Goal: Task Accomplishment & Management: Manage account settings

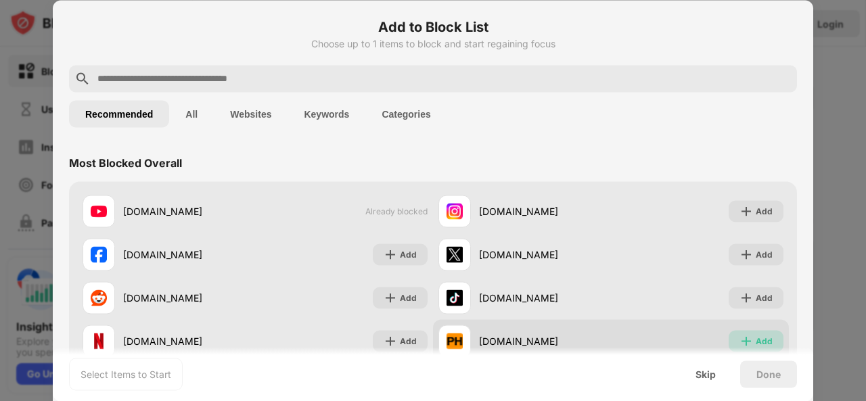
click at [745, 340] on div "Add" at bounding box center [756, 341] width 55 height 22
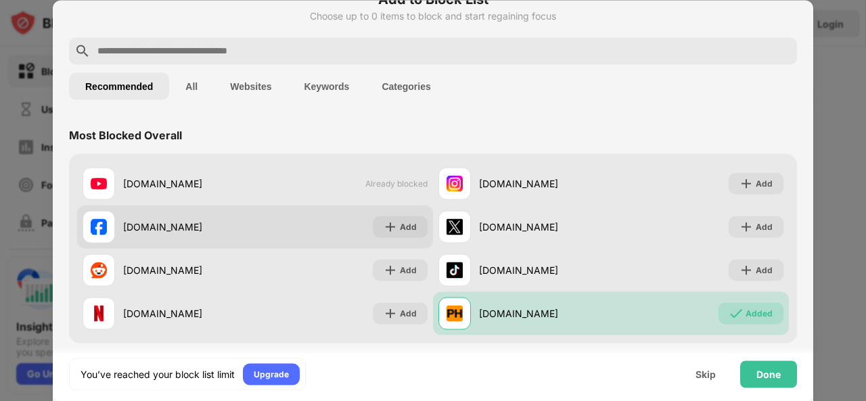
scroll to position [28, 0]
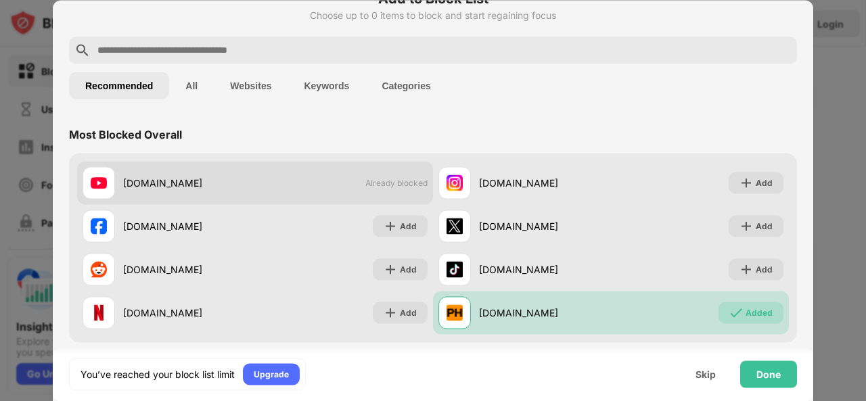
drag, startPoint x: 269, startPoint y: 185, endPoint x: 188, endPoint y: 187, distance: 81.2
click at [188, 187] on div "[DOMAIN_NAME]" at bounding box center [189, 183] width 132 height 14
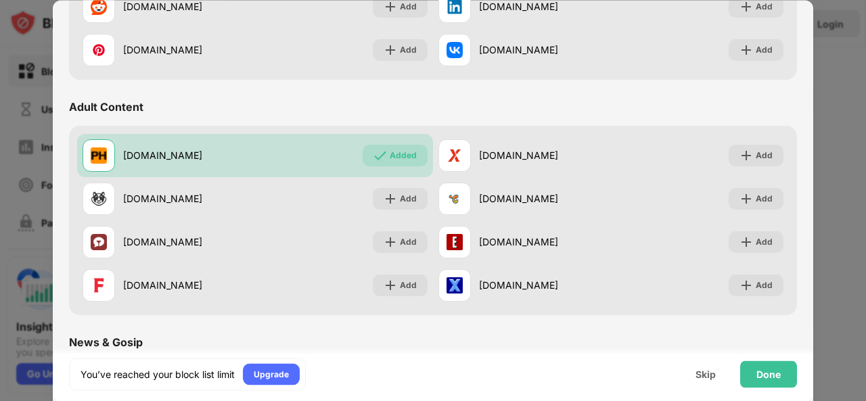
scroll to position [528, 0]
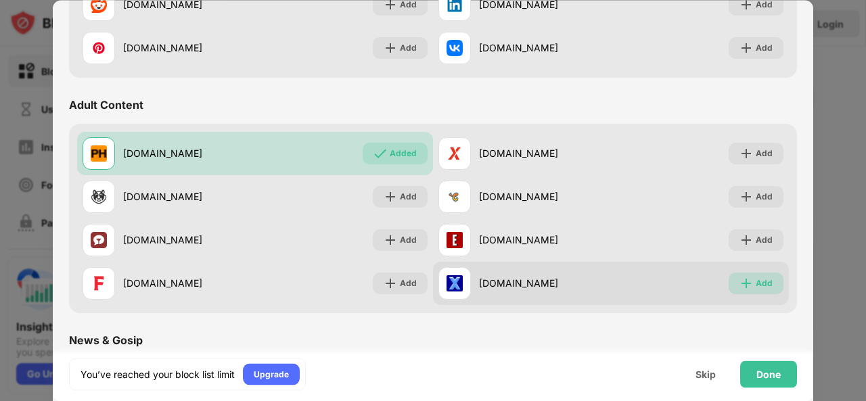
click at [757, 279] on div "Add" at bounding box center [764, 284] width 17 height 14
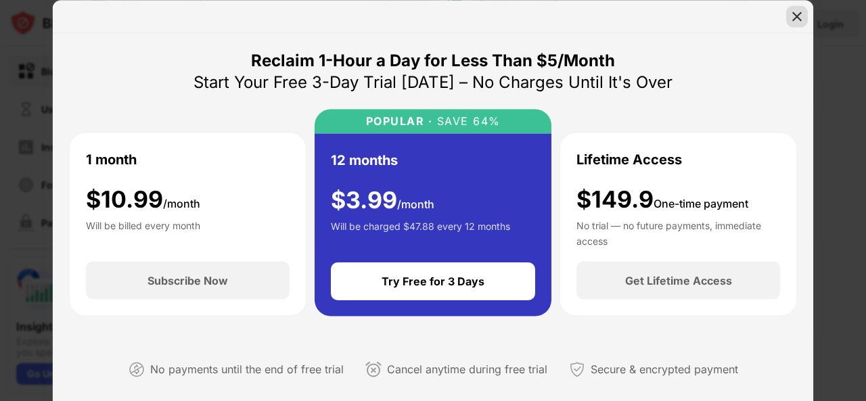
click at [798, 15] on img at bounding box center [797, 16] width 14 height 14
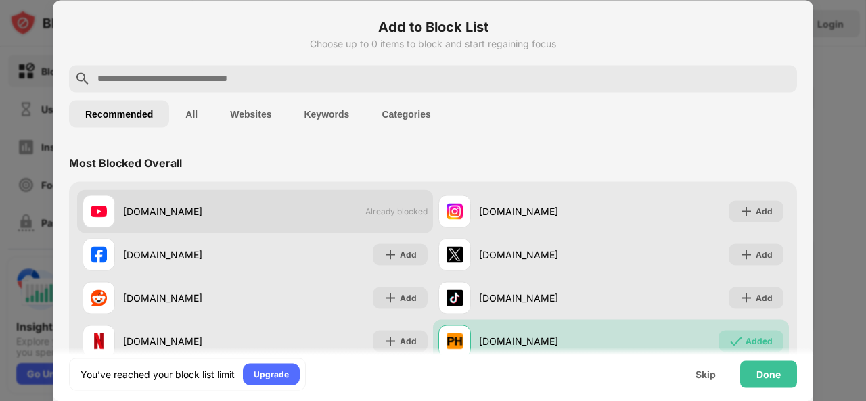
click at [371, 214] on span "Already blocked" at bounding box center [396, 211] width 62 height 10
click at [231, 193] on div "[DOMAIN_NAME] Already blocked" at bounding box center [255, 210] width 356 height 43
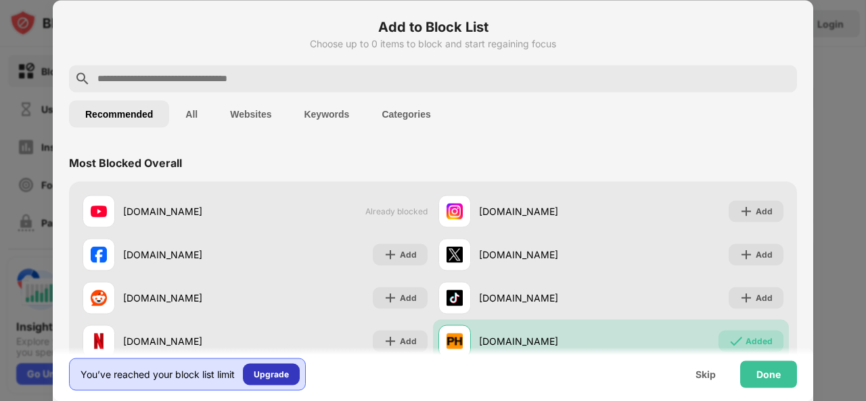
click at [269, 370] on div "Upgrade" at bounding box center [271, 374] width 35 height 14
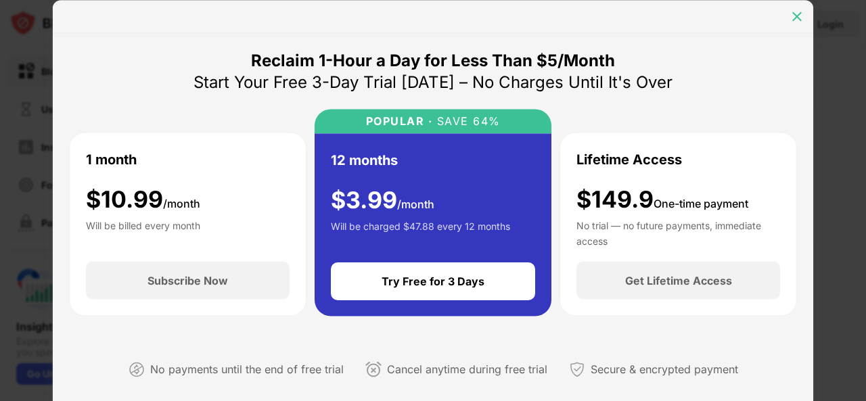
click at [798, 17] on img at bounding box center [797, 16] width 14 height 14
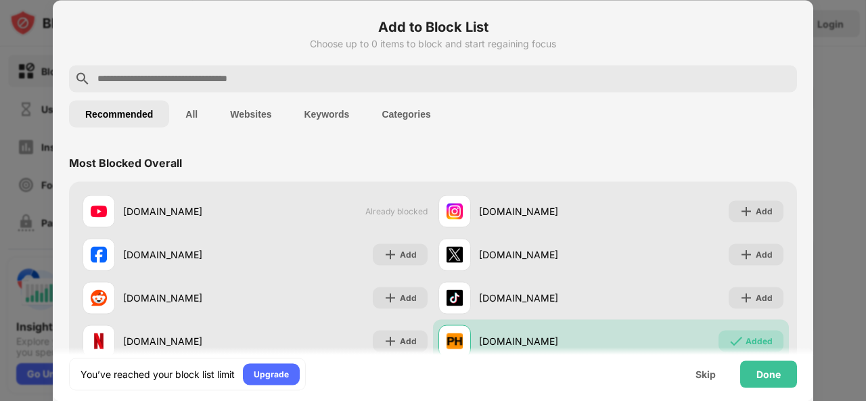
click at [206, 110] on button "All" at bounding box center [191, 113] width 45 height 27
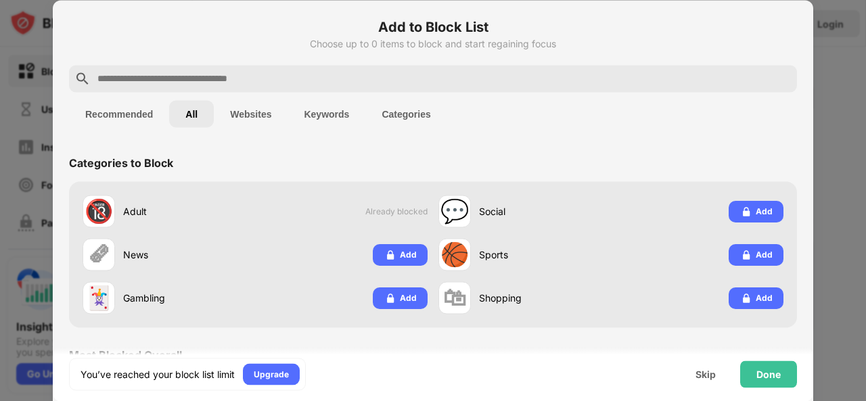
click at [253, 117] on button "Websites" at bounding box center [251, 113] width 74 height 27
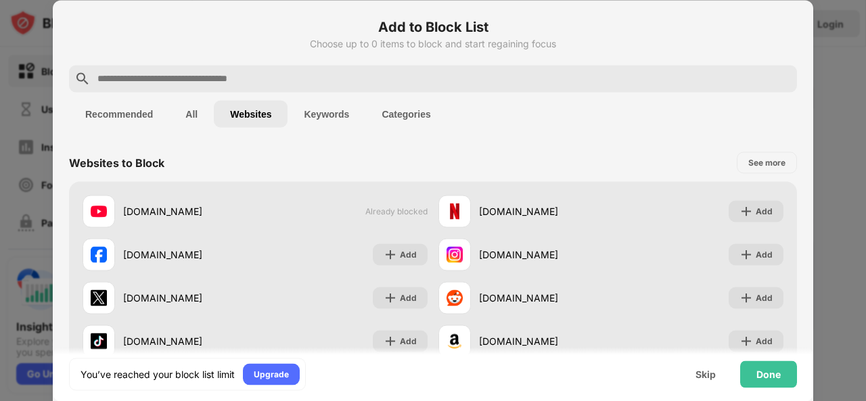
click at [338, 108] on button "Keywords" at bounding box center [327, 113] width 78 height 27
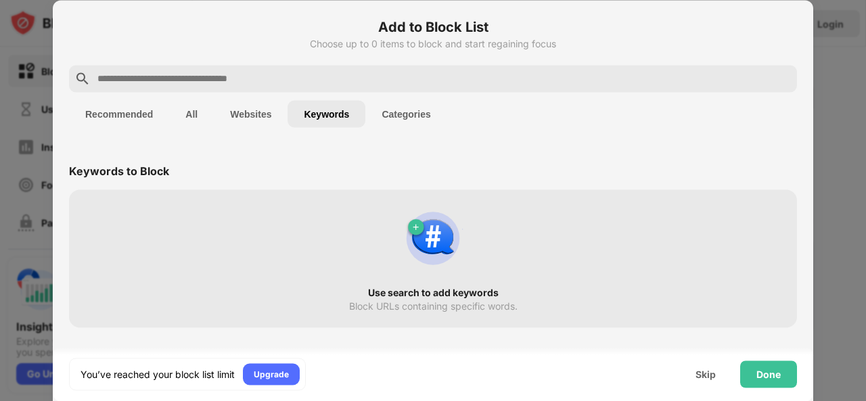
click at [409, 115] on button "Categories" at bounding box center [405, 113] width 81 height 27
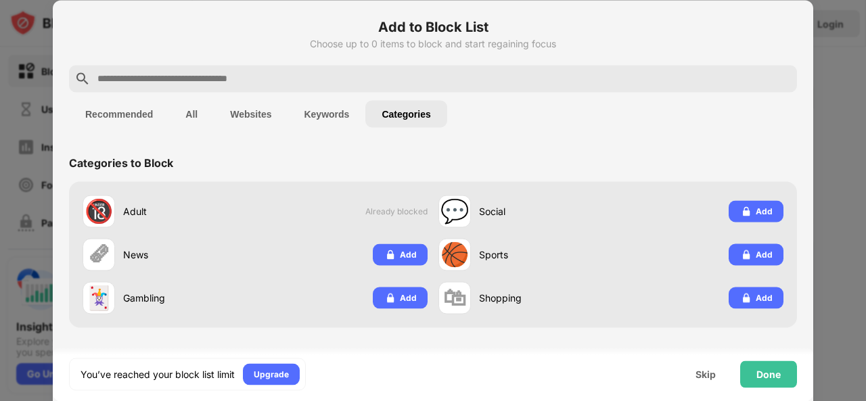
click at [323, 121] on button "Keywords" at bounding box center [327, 113] width 78 height 27
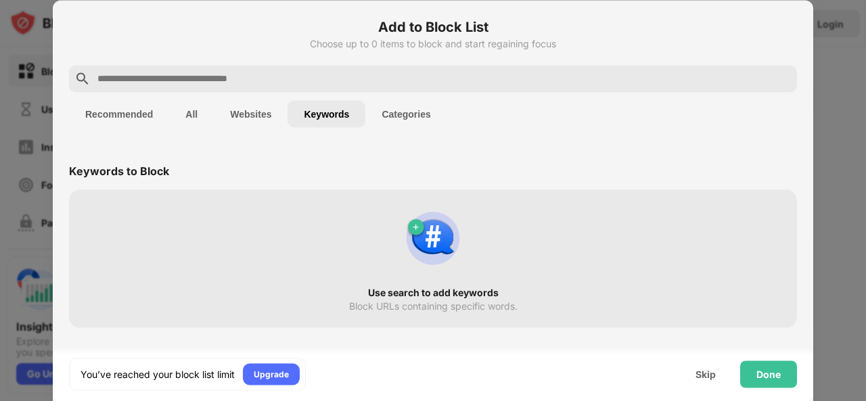
click at [264, 119] on button "Websites" at bounding box center [251, 113] width 74 height 27
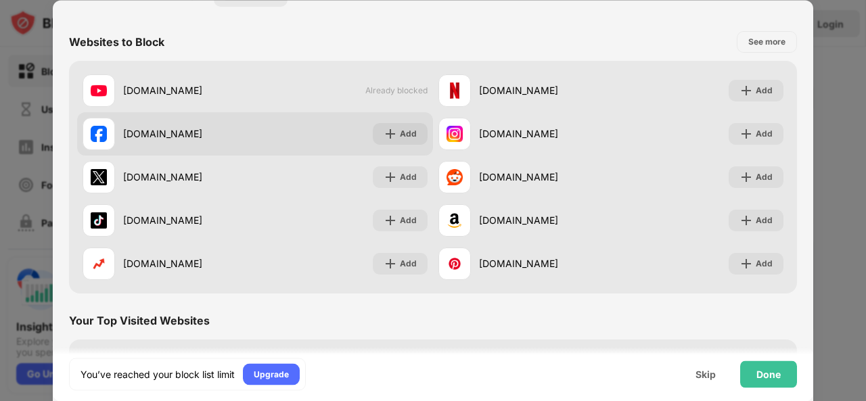
scroll to position [262, 0]
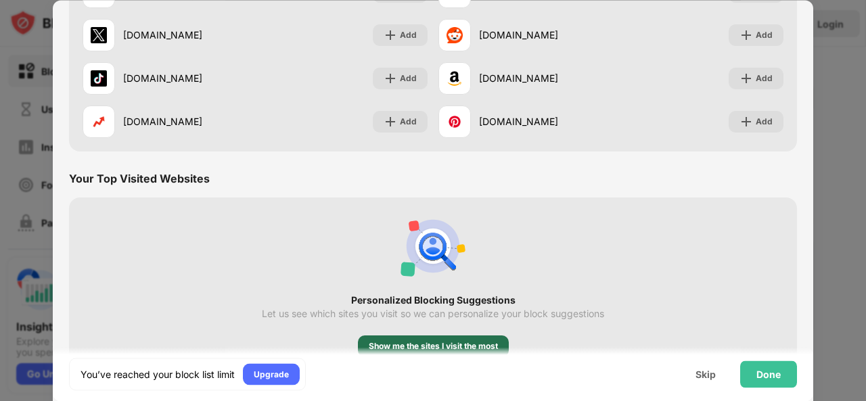
click at [394, 343] on div "Show me the sites I visit the most" at bounding box center [433, 347] width 129 height 14
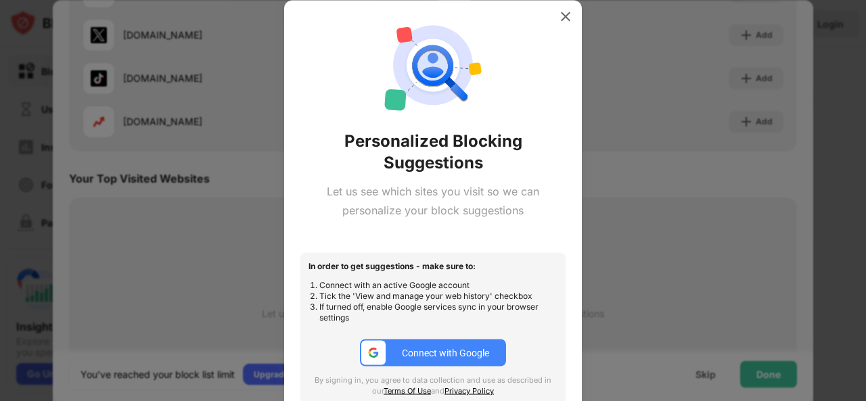
click at [438, 348] on div "Connect with Google" at bounding box center [445, 353] width 87 height 11
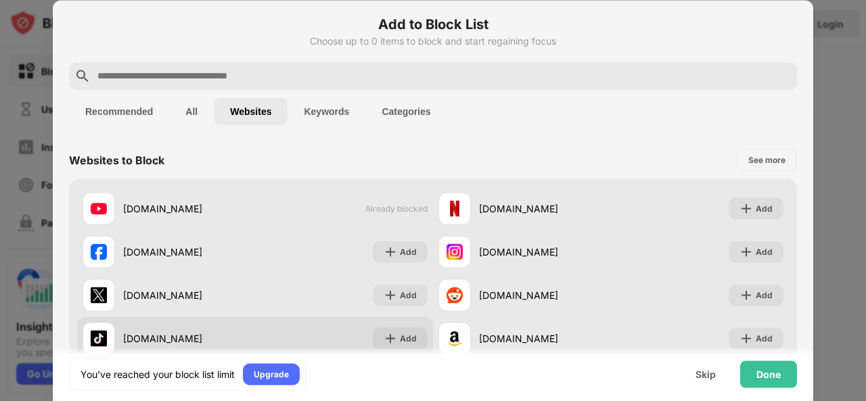
scroll to position [0, 0]
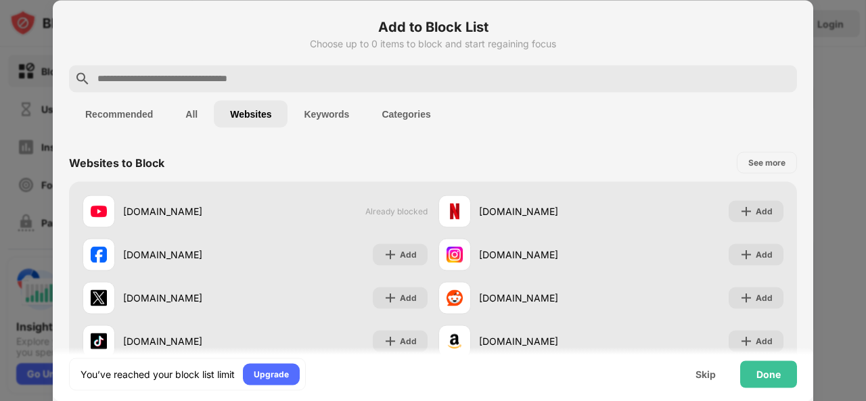
click at [34, 71] on div at bounding box center [433, 200] width 866 height 401
click at [698, 380] on div "Skip" at bounding box center [705, 374] width 53 height 27
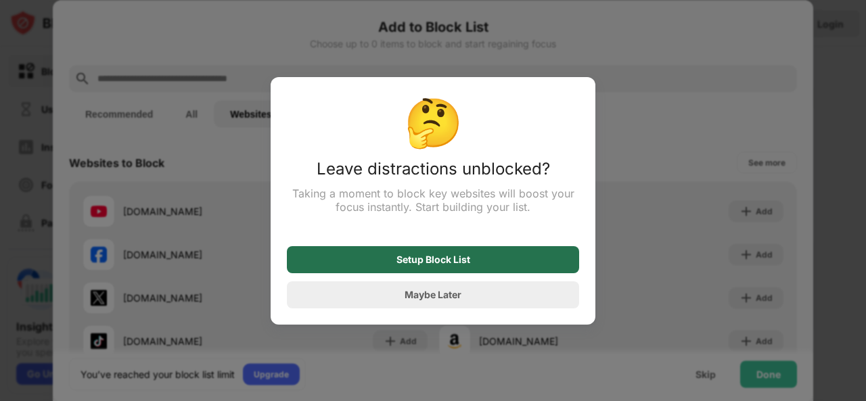
click at [535, 273] on div "Setup Block List" at bounding box center [433, 259] width 292 height 27
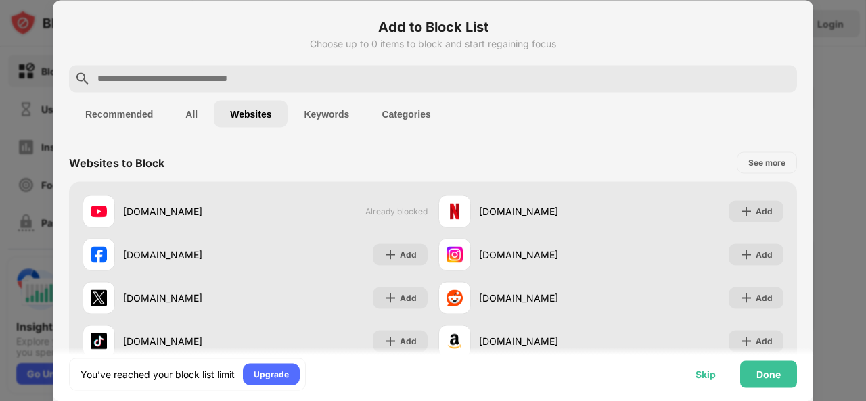
click at [716, 368] on div "Skip" at bounding box center [705, 374] width 53 height 27
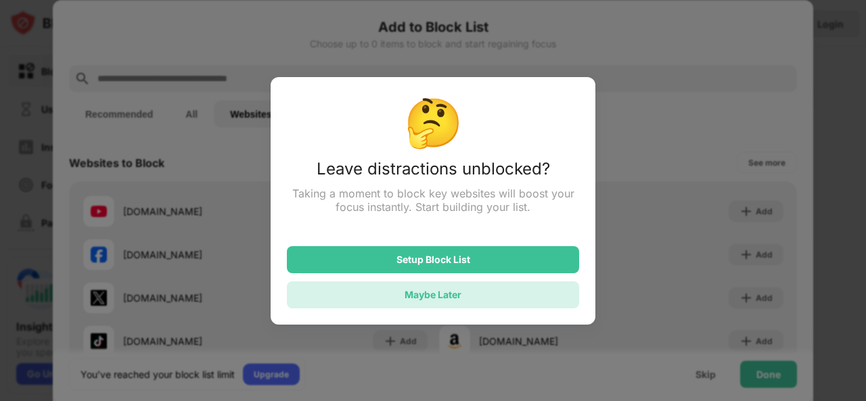
click at [467, 297] on div "Maybe Later" at bounding box center [433, 294] width 292 height 27
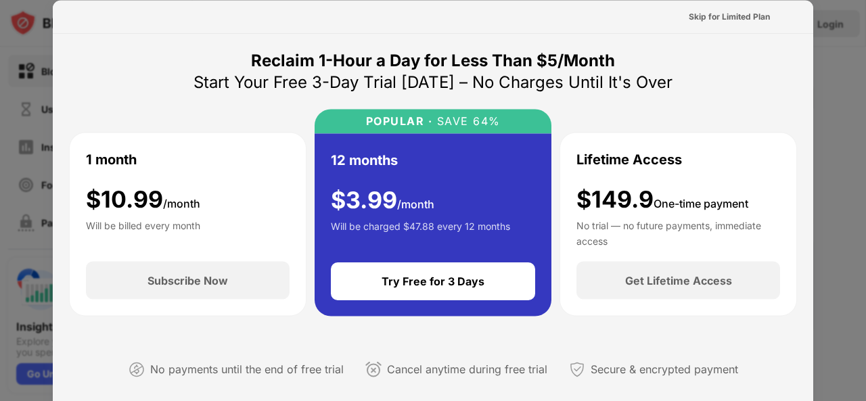
click at [855, 128] on div at bounding box center [433, 200] width 866 height 401
click at [829, 134] on div at bounding box center [433, 200] width 866 height 401
drag, startPoint x: 800, startPoint y: 0, endPoint x: 728, endPoint y: 0, distance: 71.7
click at [728, 0] on div "Skip for Limited Plan" at bounding box center [433, 16] width 760 height 33
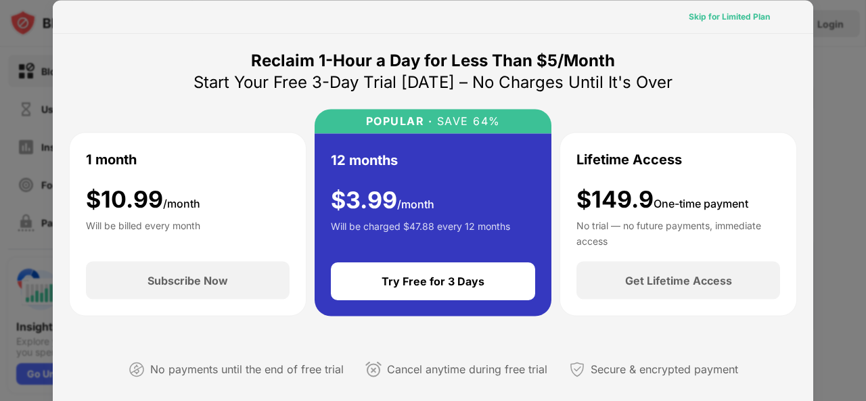
click at [729, 11] on div "Skip for Limited Plan" at bounding box center [729, 16] width 81 height 14
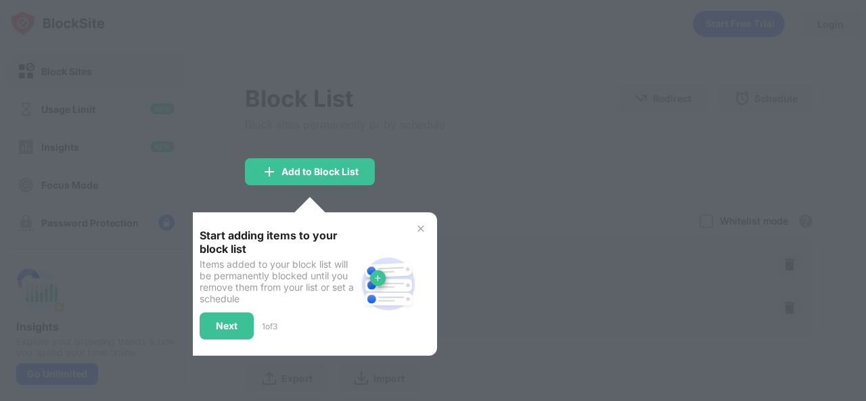
click at [421, 231] on img at bounding box center [420, 228] width 11 height 11
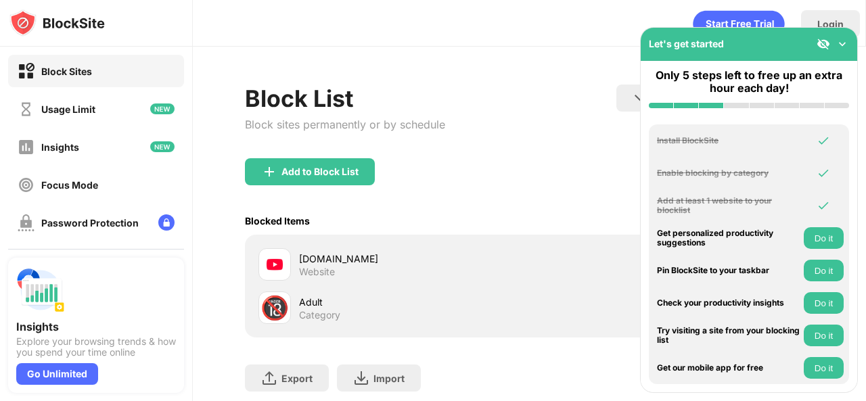
scroll to position [51, 0]
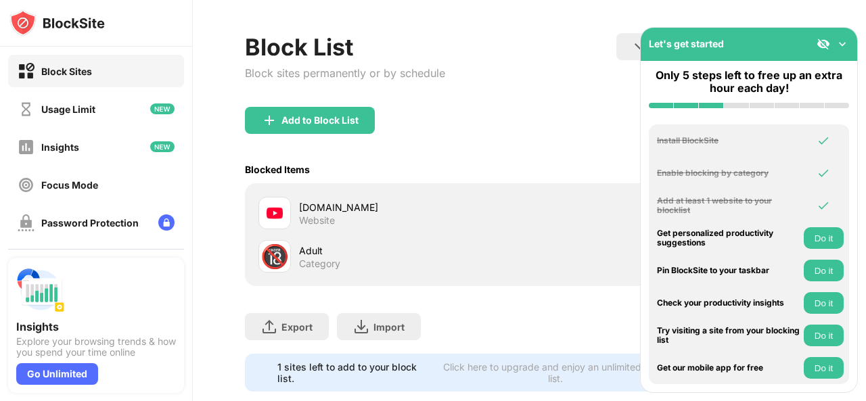
click at [616, 85] on div "Redirect Choose a site to be redirected to when blocking is active Schedule Sel…" at bounding box center [715, 62] width 198 height 58
click at [825, 237] on button "Do it" at bounding box center [824, 238] width 40 height 22
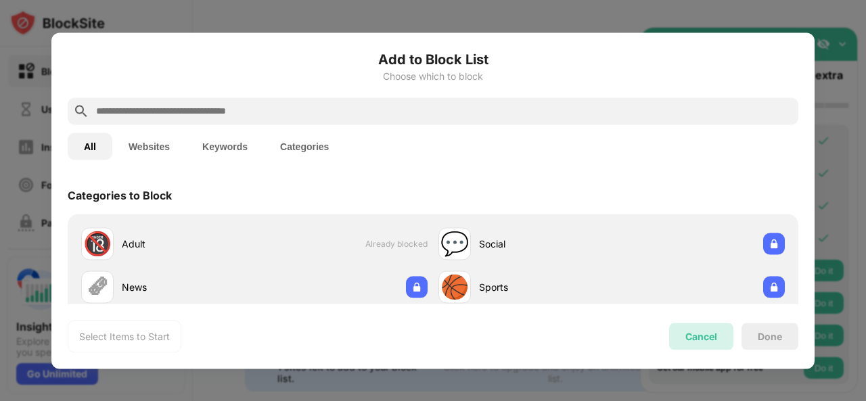
click at [691, 338] on div "Cancel" at bounding box center [701, 337] width 32 height 12
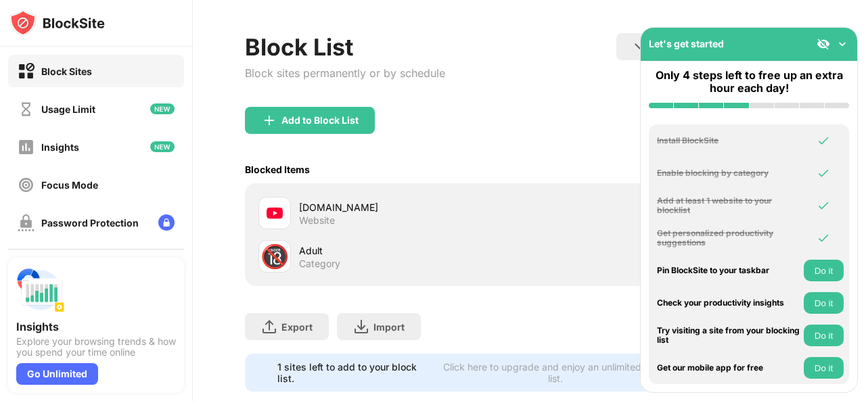
scroll to position [89, 0]
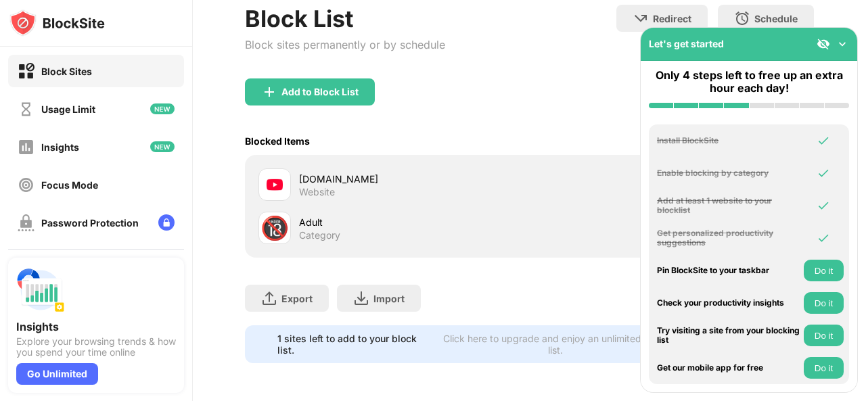
click at [409, 172] on div "[DOMAIN_NAME]" at bounding box center [414, 179] width 231 height 14
click at [536, 227] on div "🔞 Adult Category" at bounding box center [529, 227] width 553 height 43
click at [844, 44] on img at bounding box center [842, 44] width 14 height 14
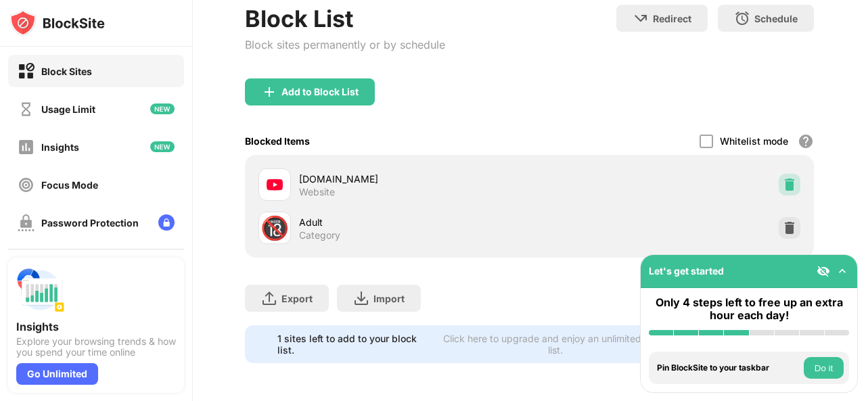
click at [783, 178] on img at bounding box center [790, 185] width 14 height 14
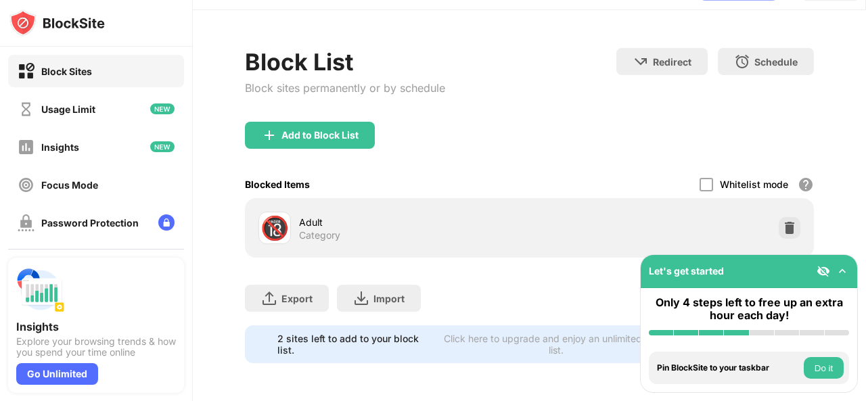
scroll to position [46, 0]
click at [336, 132] on div "Add to Block List" at bounding box center [310, 135] width 130 height 27
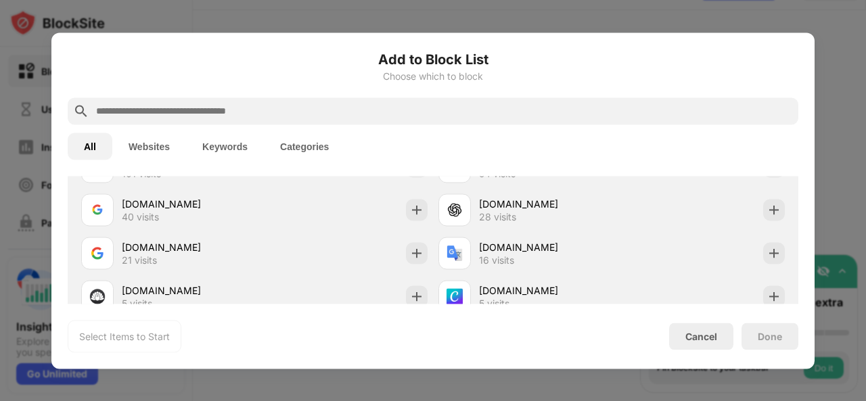
scroll to position [482, 0]
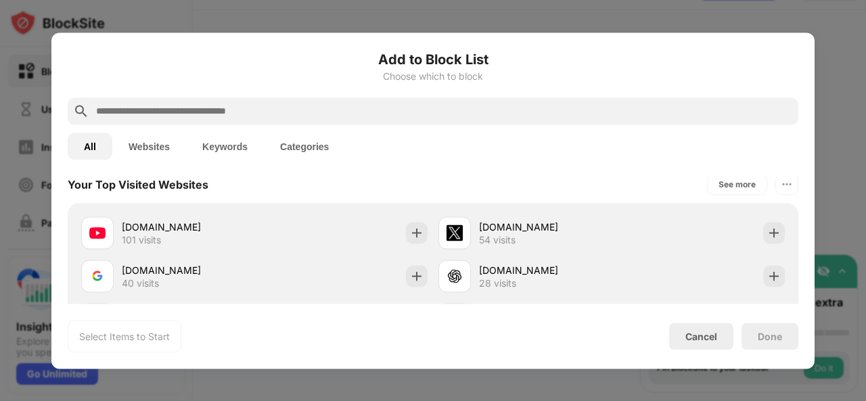
click at [152, 145] on button "Websites" at bounding box center [149, 146] width 74 height 27
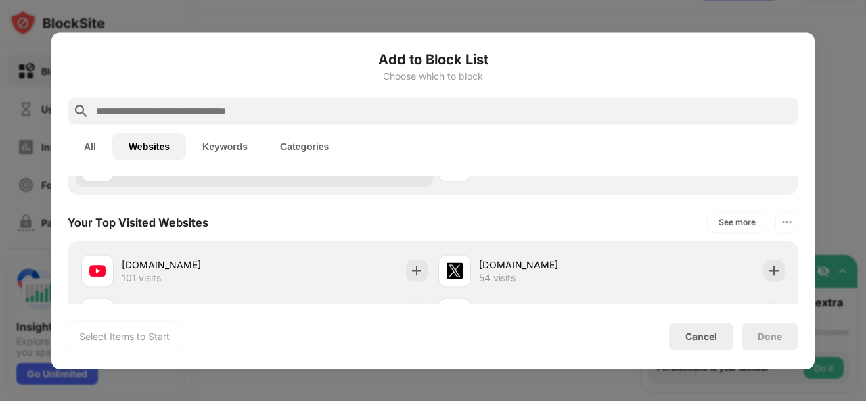
scroll to position [229, 0]
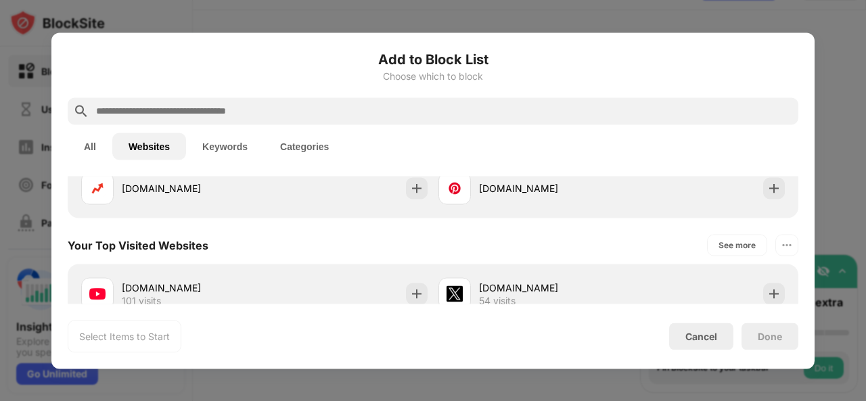
click at [308, 139] on button "Categories" at bounding box center [304, 146] width 81 height 27
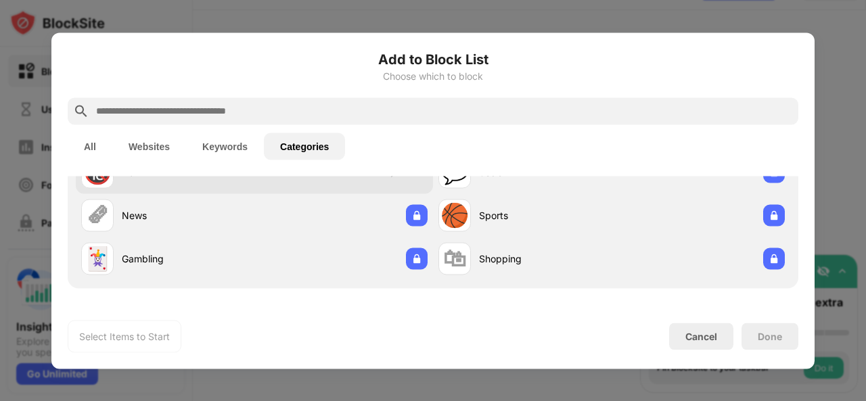
scroll to position [0, 0]
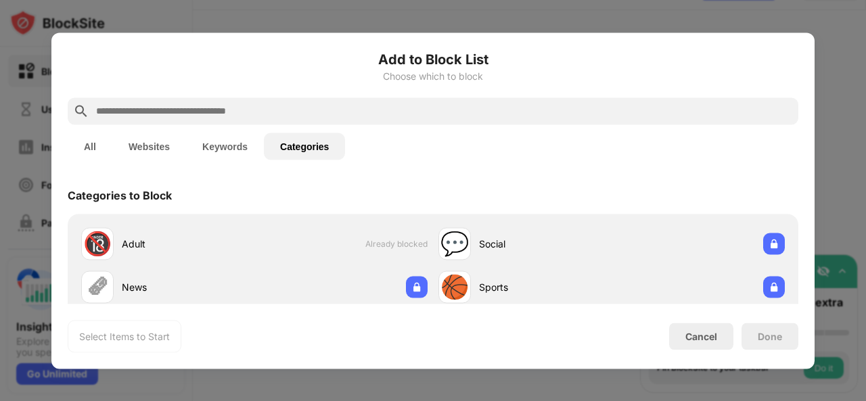
click at [275, 112] on input "text" at bounding box center [444, 111] width 698 height 16
click at [83, 148] on button "All" at bounding box center [90, 146] width 45 height 27
click at [104, 147] on button "All" at bounding box center [90, 146] width 45 height 27
click at [214, 112] on input "text" at bounding box center [444, 111] width 698 height 16
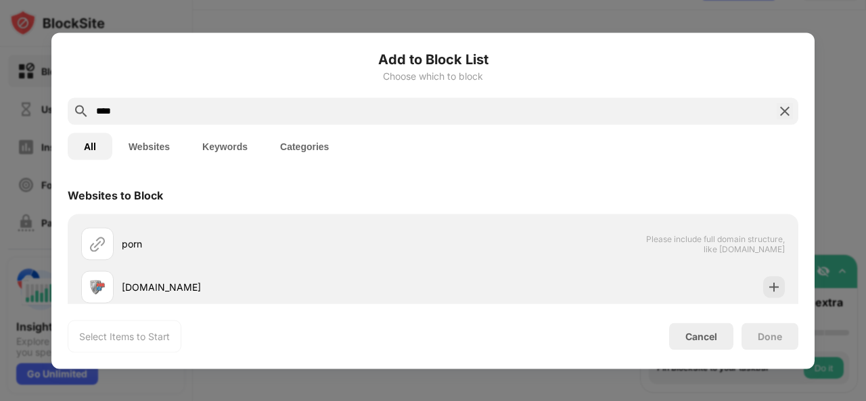
scroll to position [169, 0]
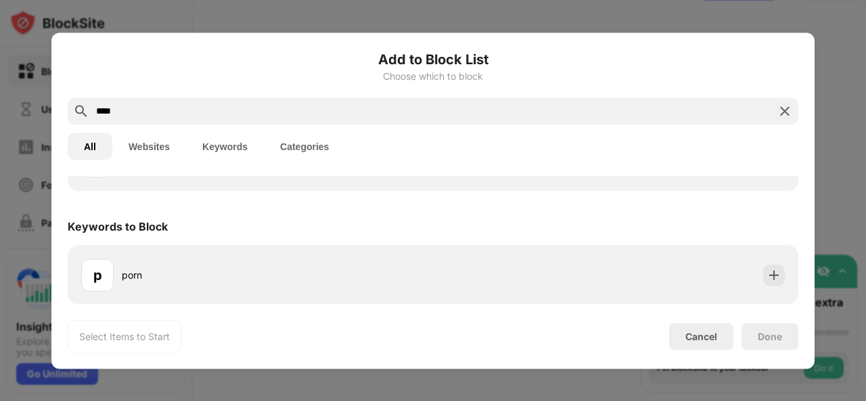
click at [139, 112] on input "****" at bounding box center [433, 111] width 676 height 16
type input "****"
click at [785, 116] on img at bounding box center [785, 111] width 16 height 16
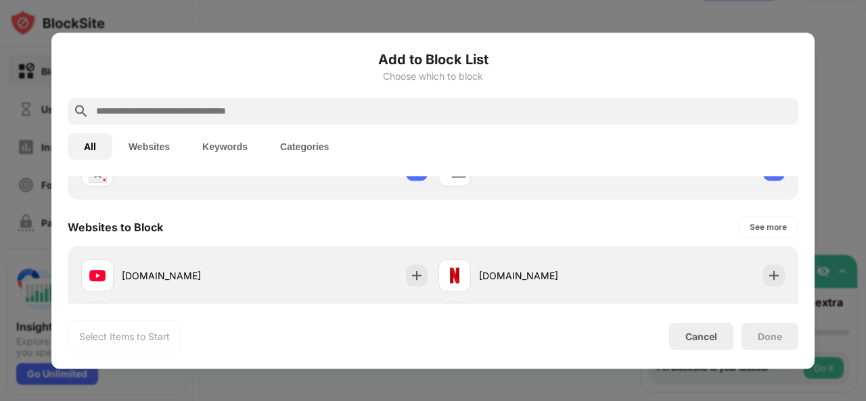
scroll to position [163, 0]
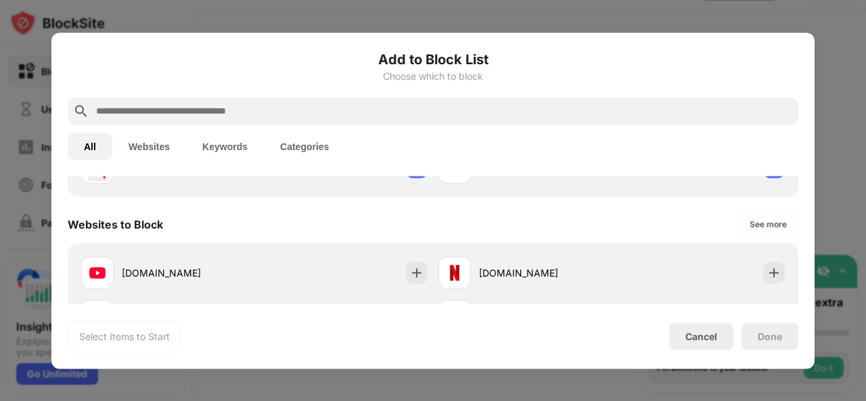
click at [150, 150] on button "Websites" at bounding box center [149, 146] width 74 height 27
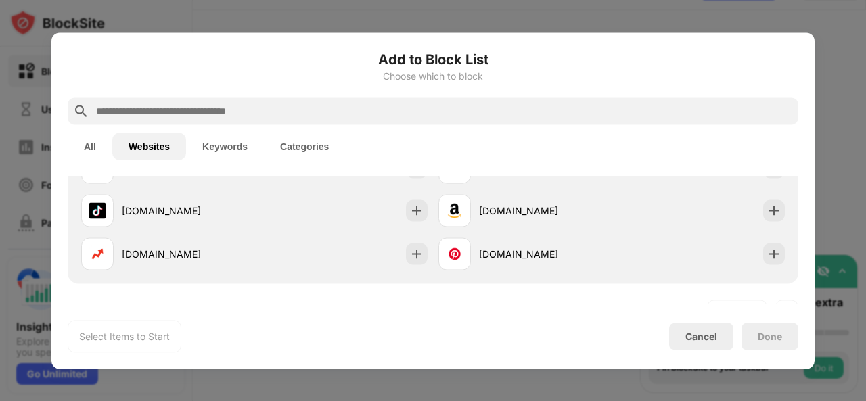
scroll to position [0, 0]
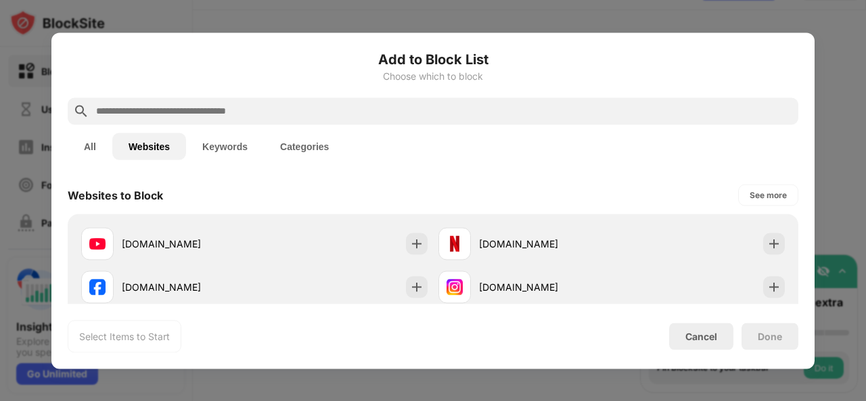
click at [237, 136] on button "Keywords" at bounding box center [225, 146] width 78 height 27
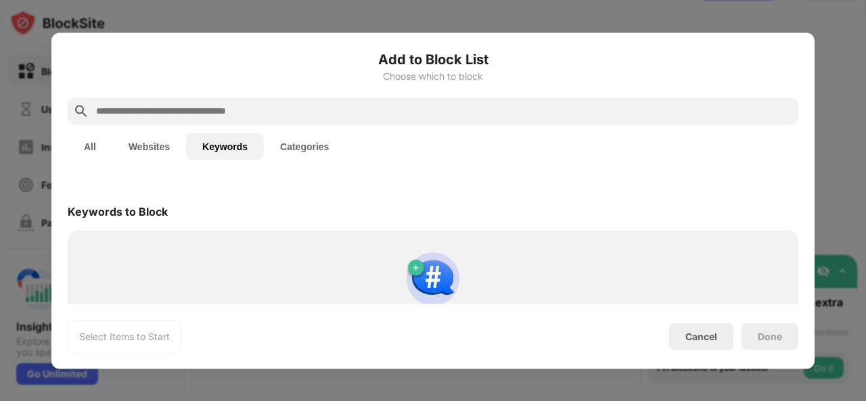
click at [311, 137] on button "Categories" at bounding box center [304, 146] width 81 height 27
